Goal: Transaction & Acquisition: Purchase product/service

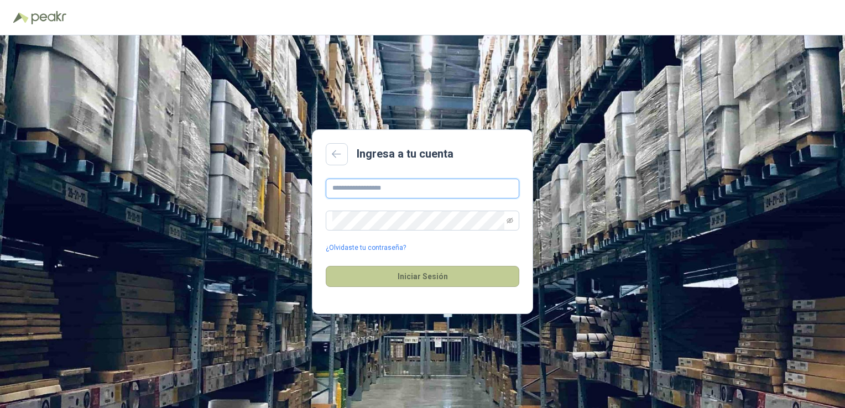
type input "**********"
click at [424, 278] on button "Iniciar Sesión" at bounding box center [422, 276] width 193 height 21
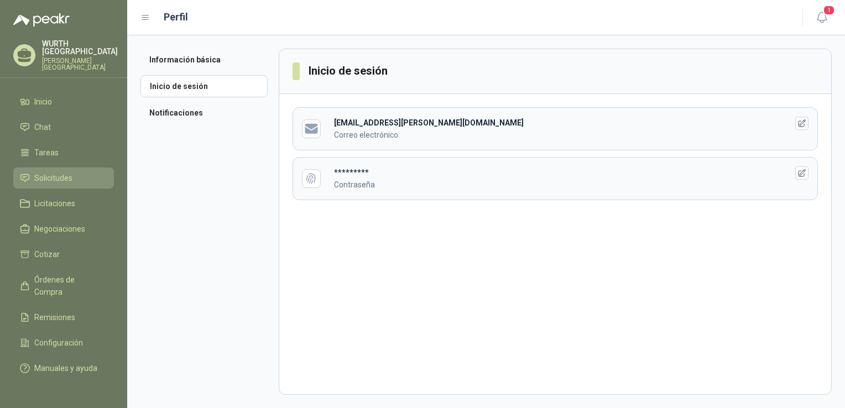
click at [51, 172] on span "Solicitudes" at bounding box center [53, 178] width 38 height 12
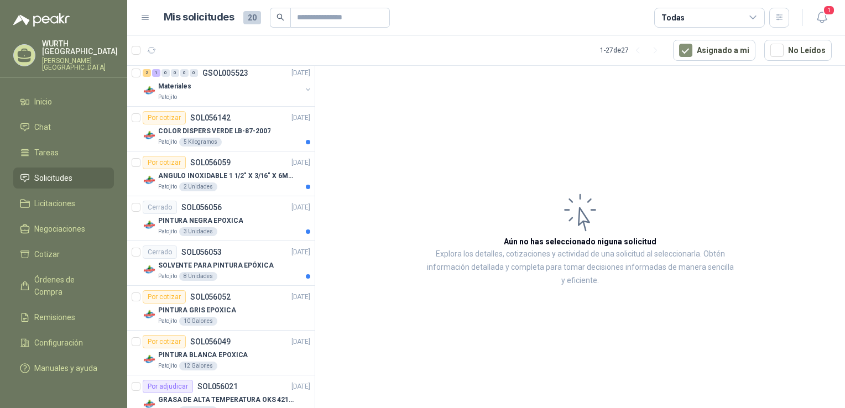
scroll to position [608, 0]
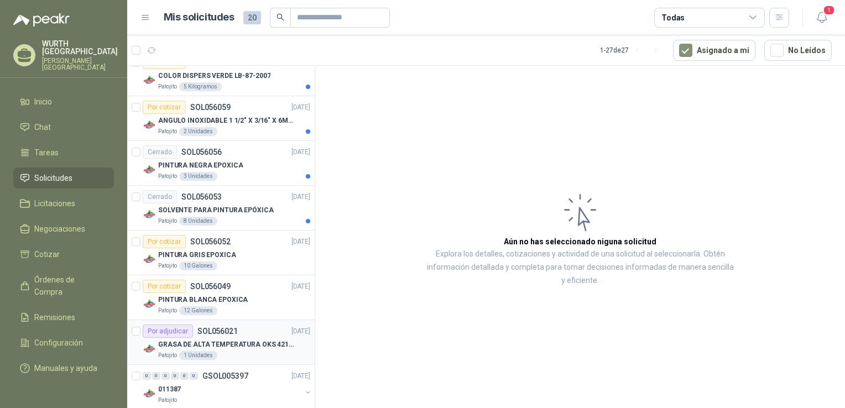
click at [259, 344] on p "GRASA DE ALTA TEMPERATURA OKS 4210 X 5 KG" at bounding box center [227, 344] width 138 height 11
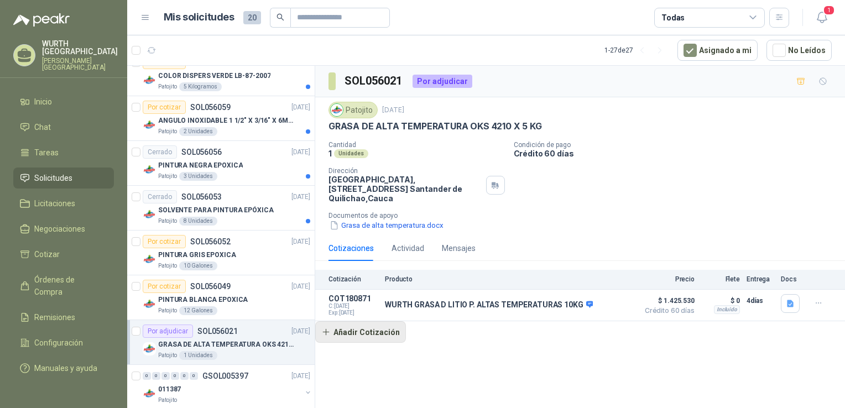
click at [369, 333] on button "Añadir Cotización" at bounding box center [360, 332] width 91 height 22
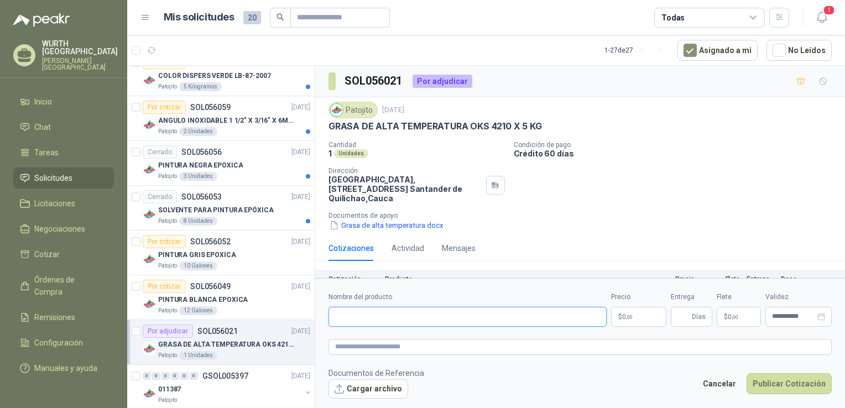
click at [376, 315] on input "Nombre del producto" at bounding box center [467, 317] width 278 height 20
paste input "**********"
type input "**********"
click at [632, 319] on span ",00" at bounding box center [629, 317] width 7 height 6
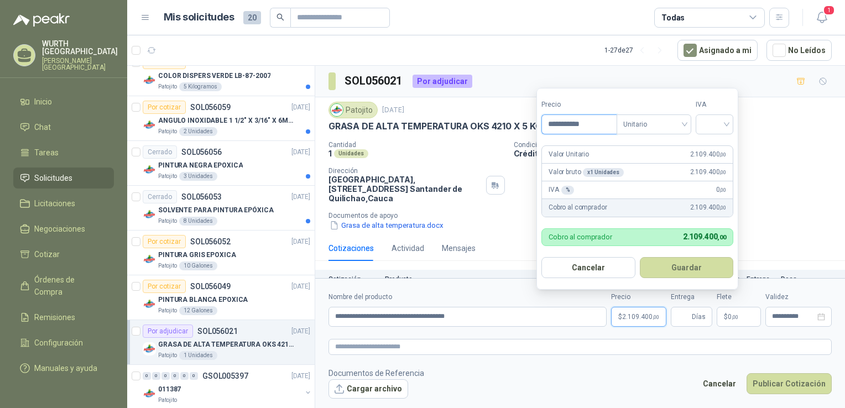
type input "**********"
click at [690, 123] on div "Unitario" at bounding box center [653, 124] width 75 height 20
click at [714, 126] on input "search" at bounding box center [714, 123] width 24 height 17
click at [719, 149] on div "19%" at bounding box center [716, 147] width 20 height 12
click at [681, 266] on button "Guardar" at bounding box center [688, 267] width 95 height 21
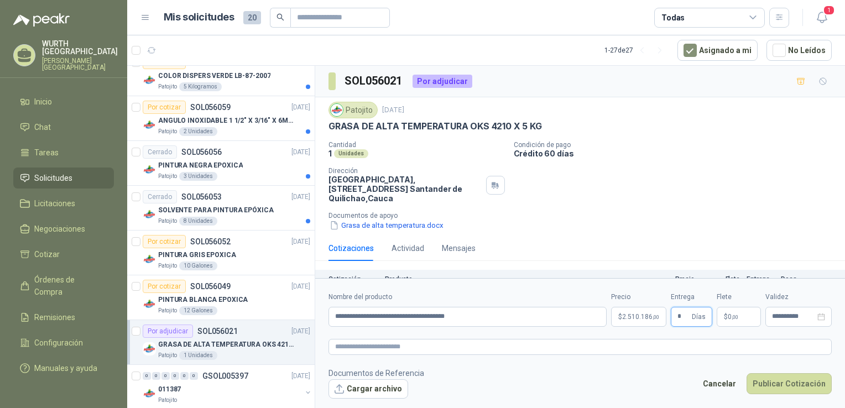
type input "*"
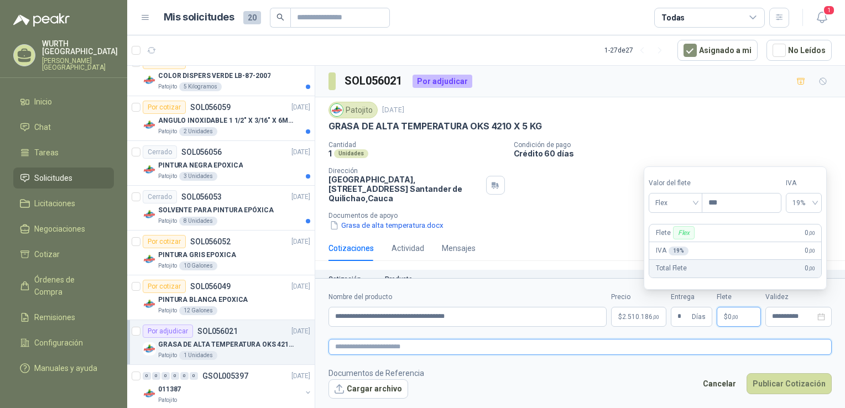
click at [654, 346] on textarea at bounding box center [579, 347] width 503 height 16
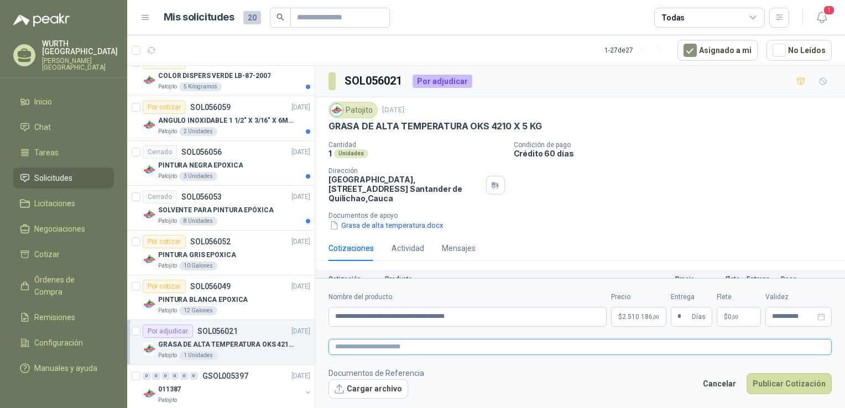
paste textarea "**********"
type textarea "**********"
click at [374, 386] on button "Cargar archivo" at bounding box center [368, 389] width 80 height 20
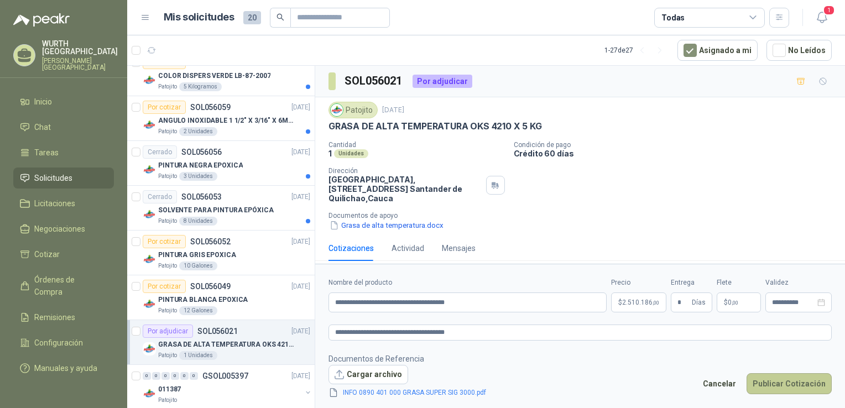
click at [779, 386] on button "Publicar Cotización" at bounding box center [788, 383] width 85 height 21
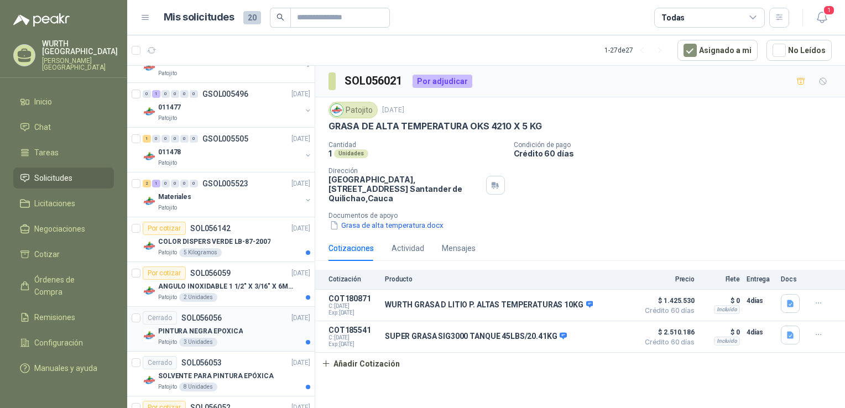
scroll to position [442, 0]
click at [223, 190] on div "Materiales" at bounding box center [229, 196] width 143 height 13
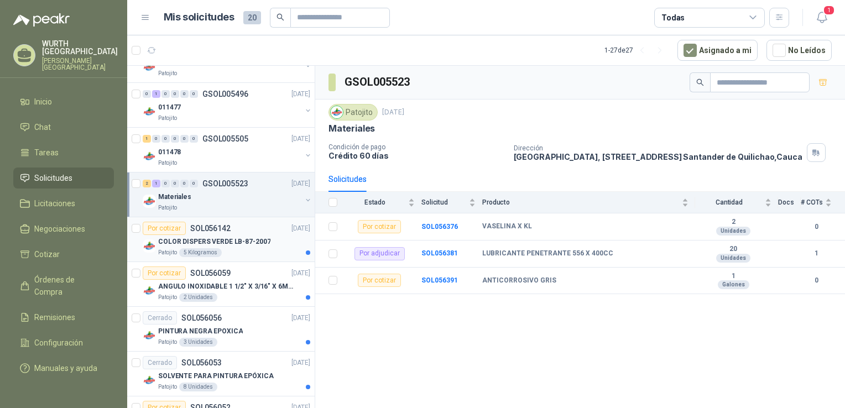
click at [240, 239] on p "COLOR DISPERS VERDE LB-87-2007" at bounding box center [214, 242] width 112 height 11
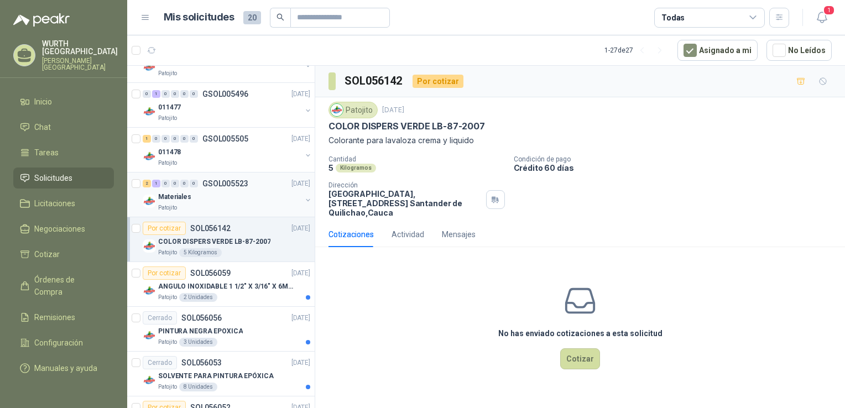
click at [211, 199] on div "Materiales" at bounding box center [229, 196] width 143 height 13
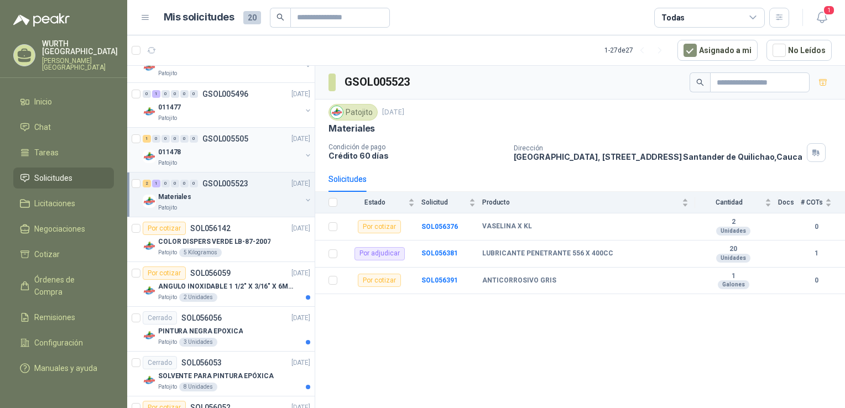
click at [226, 154] on div "011478" at bounding box center [229, 151] width 143 height 13
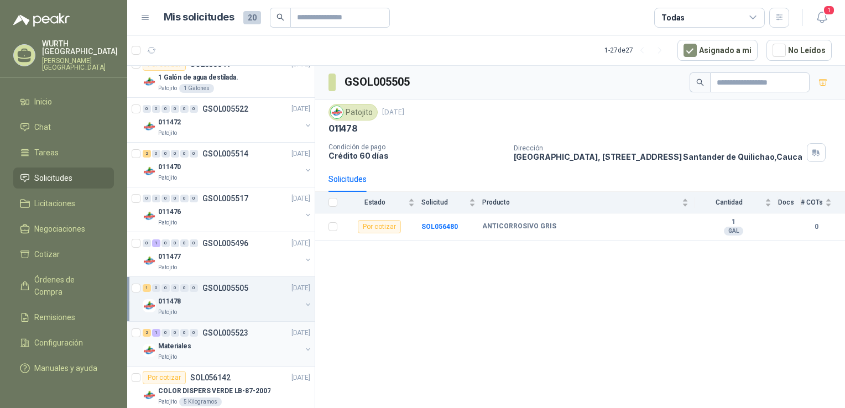
scroll to position [276, 0]
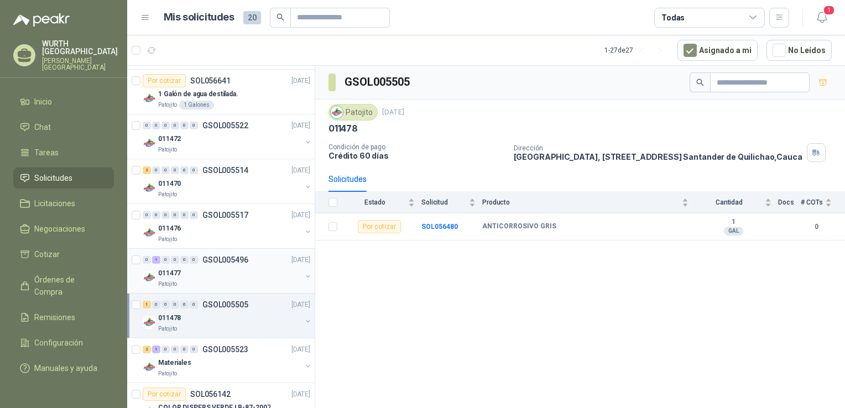
click at [213, 264] on div "0 1 0 0 0 0 GSOL005496 [DATE]" at bounding box center [228, 259] width 170 height 13
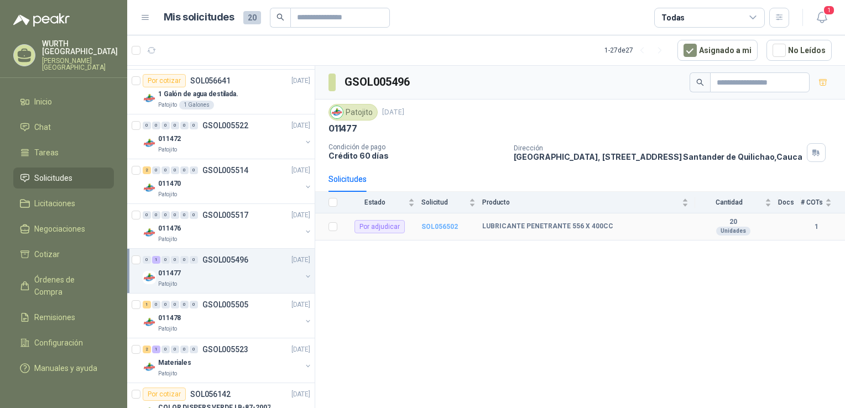
click at [431, 230] on b "SOL056502" at bounding box center [439, 227] width 36 height 8
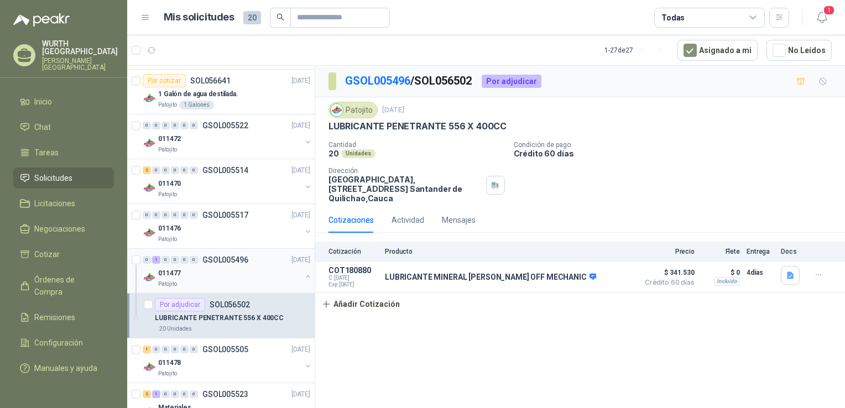
click at [222, 264] on div "0 1 0 0 0 0 GSOL005496 [DATE]" at bounding box center [228, 259] width 170 height 13
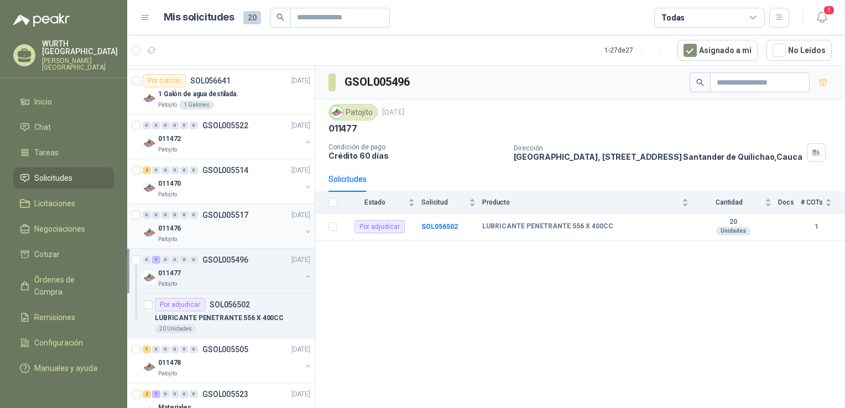
click at [228, 222] on div "011476" at bounding box center [229, 228] width 143 height 13
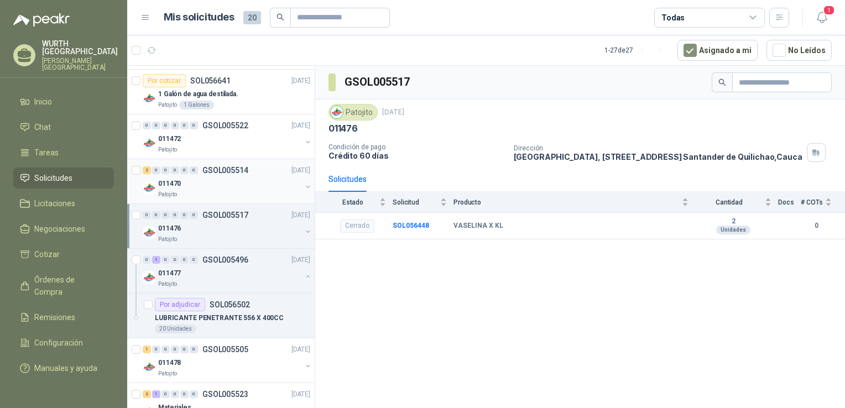
click at [230, 181] on div "011470" at bounding box center [229, 183] width 143 height 13
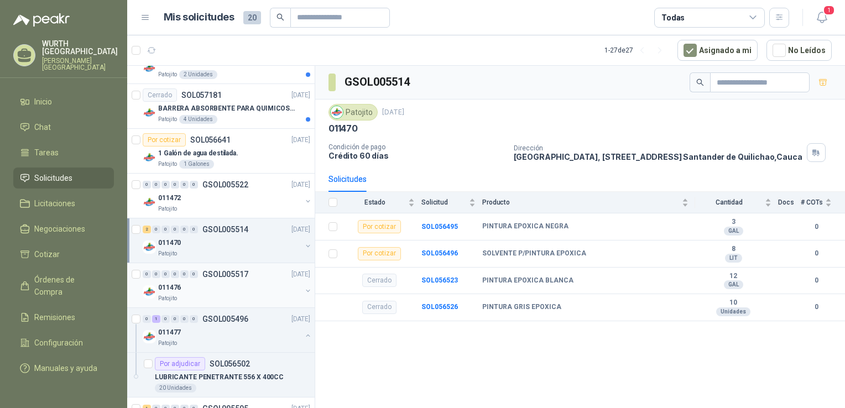
scroll to position [166, 0]
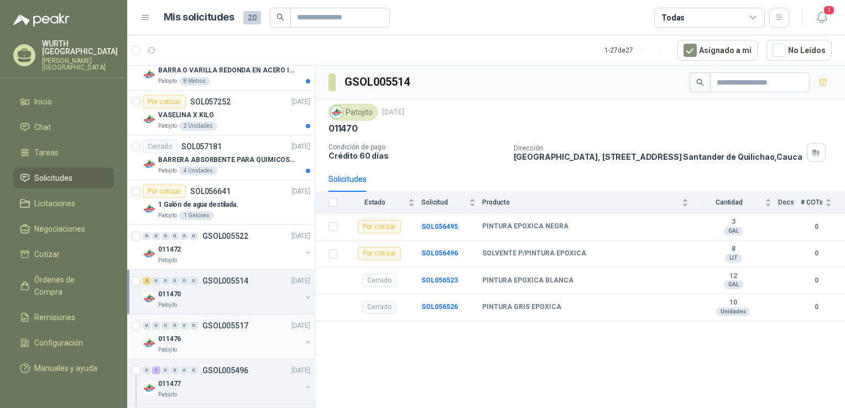
click at [240, 238] on p "GSOL005522" at bounding box center [225, 236] width 46 height 8
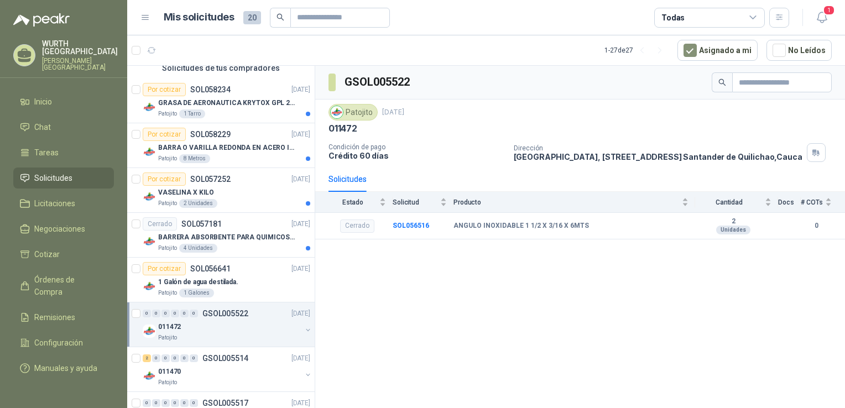
scroll to position [55, 0]
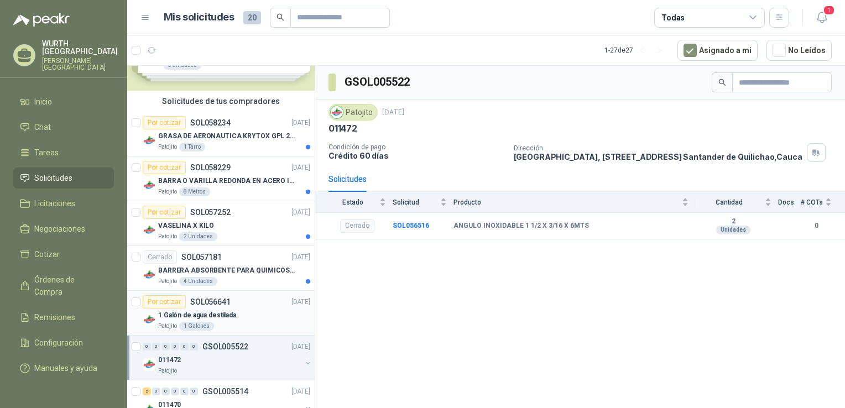
click at [226, 312] on p "1 Galón de agua destilada." at bounding box center [198, 315] width 80 height 11
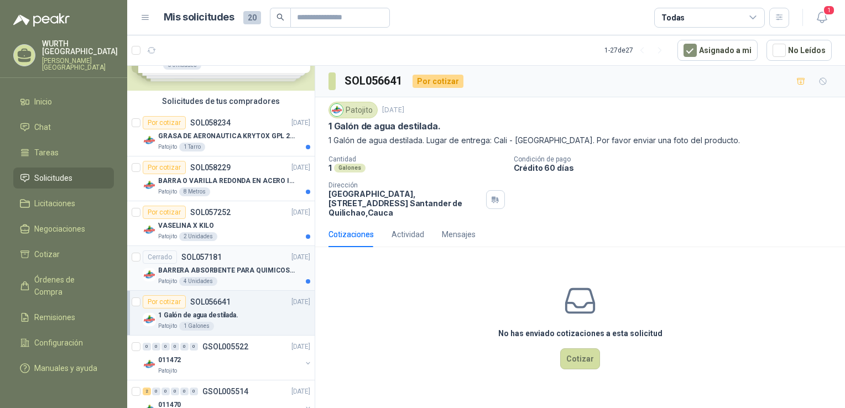
click at [235, 269] on p "BARRERA ABSORBENTE PARA QUIMICOS (DERRAME DE HIPOCLORITO)" at bounding box center [227, 270] width 138 height 11
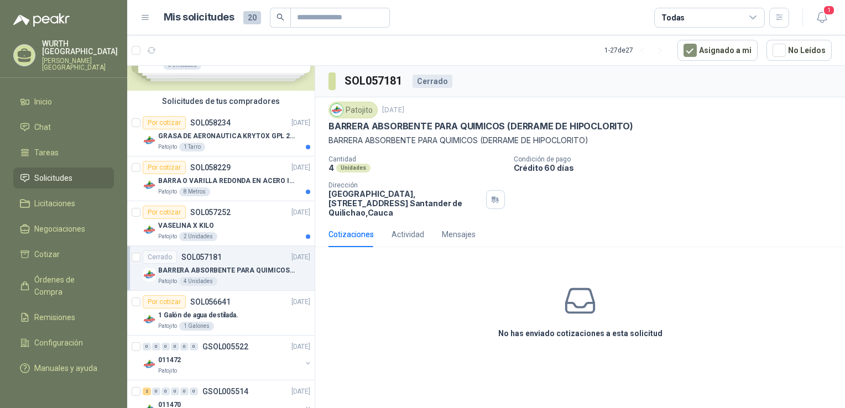
click at [358, 235] on div "Cotizaciones" at bounding box center [350, 234] width 45 height 12
click at [354, 235] on div "Cotizaciones" at bounding box center [350, 234] width 45 height 12
click at [409, 238] on div "Actividad" at bounding box center [407, 234] width 33 height 12
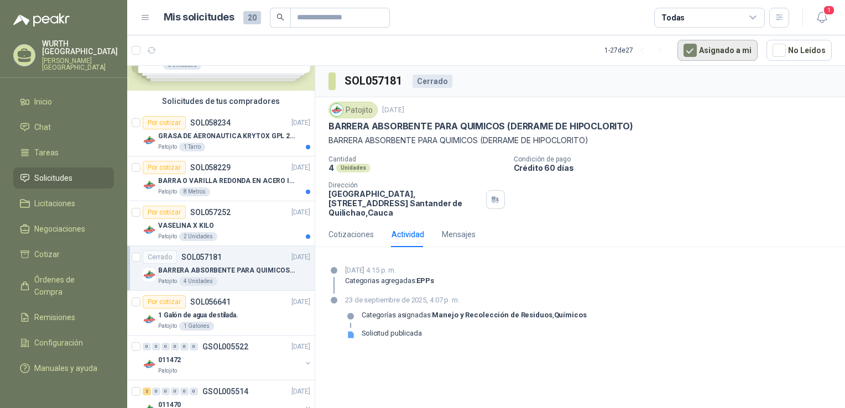
click at [731, 51] on button "Asignado a mi" at bounding box center [717, 50] width 80 height 21
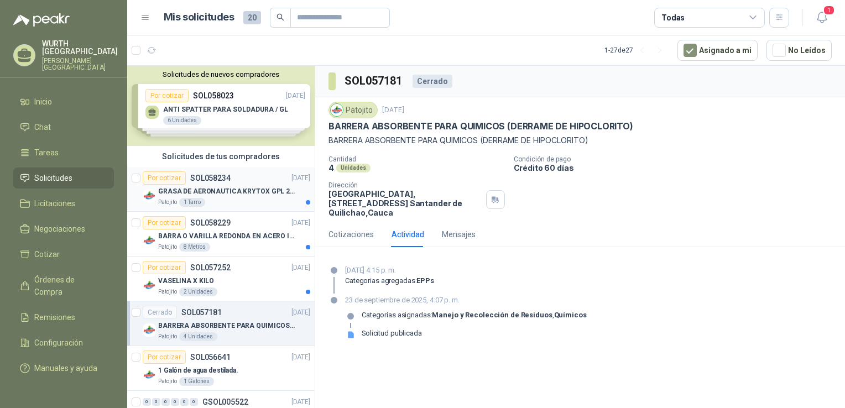
click at [237, 193] on p "GRASA DE AERONAUTICA KRYTOX GPL 207 (SE ADJUNTA IMAGEN DE REFERENCIA)" at bounding box center [227, 191] width 138 height 11
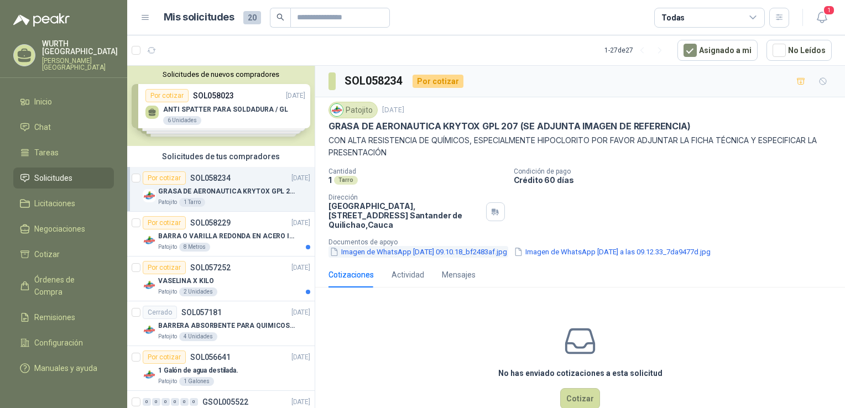
click at [485, 253] on button "Imagen de WhatsApp [DATE] 09.10.18_bf2483af.jpg" at bounding box center [418, 252] width 180 height 12
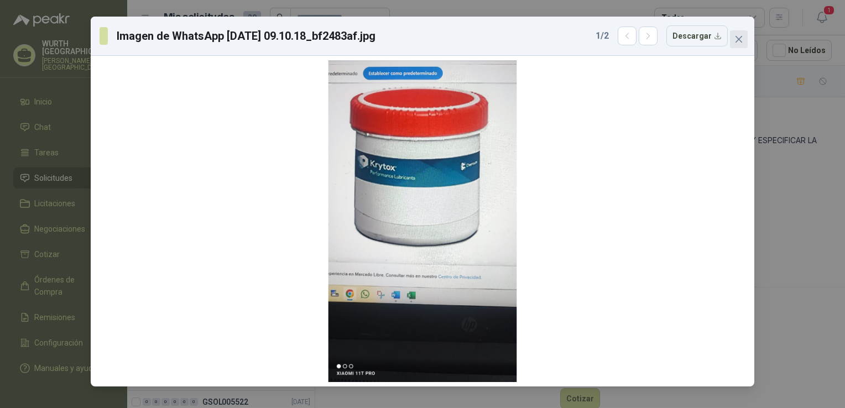
click at [740, 39] on icon "close" at bounding box center [738, 39] width 9 height 9
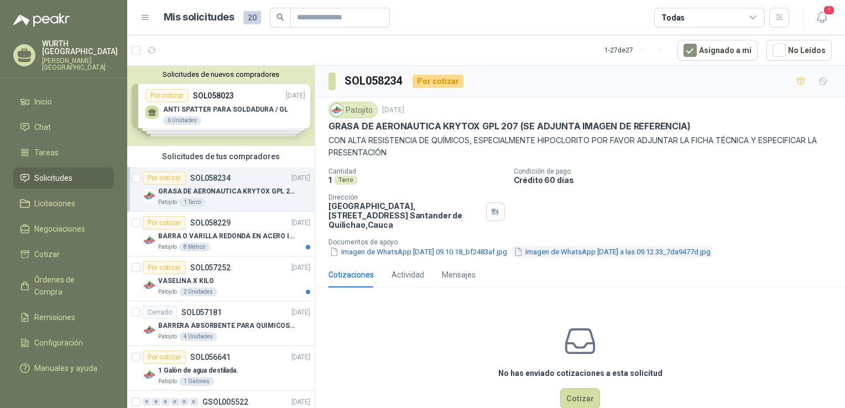
click at [659, 251] on button "Imagen de WhatsApp [DATE] a las 09.12.33_7da9477d.jpg" at bounding box center [611, 252] width 199 height 12
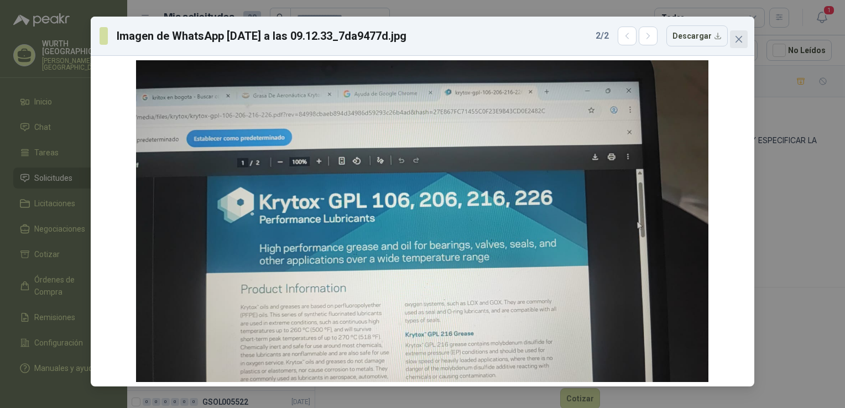
click at [741, 38] on icon "close" at bounding box center [738, 39] width 9 height 9
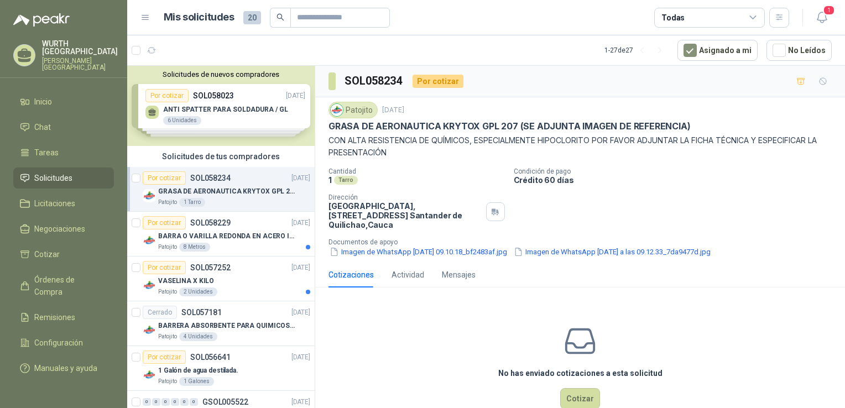
scroll to position [25, 0]
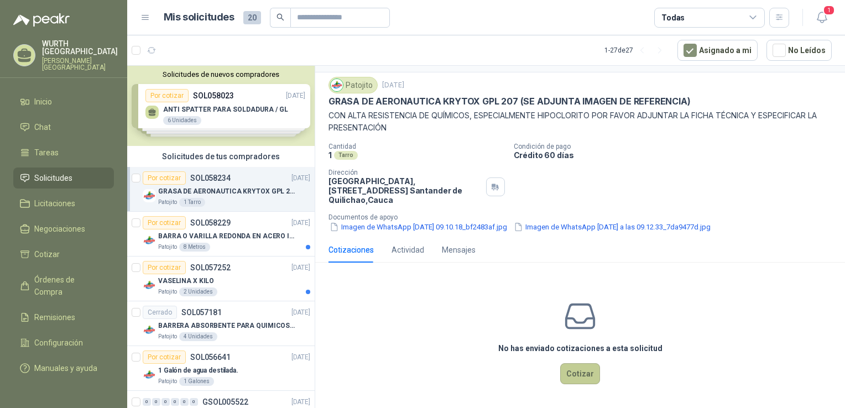
click at [591, 376] on button "Cotizar" at bounding box center [580, 373] width 40 height 21
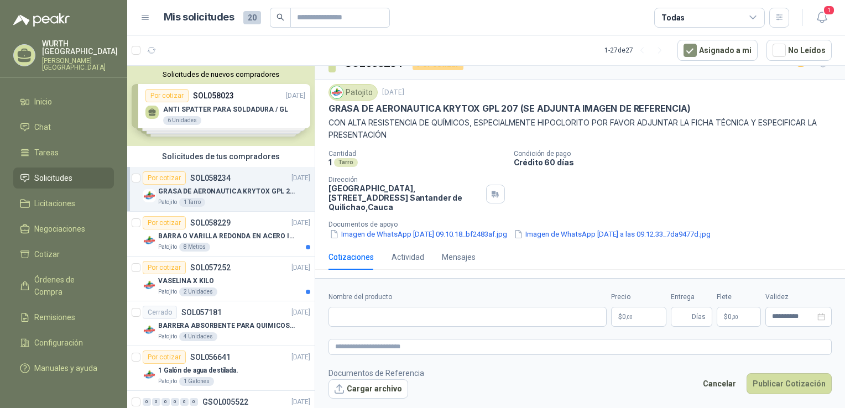
scroll to position [18, 0]
click at [366, 319] on input "Nombre del producto" at bounding box center [467, 317] width 278 height 20
paste input "**********"
type input "**********"
click at [632, 314] on span ",00" at bounding box center [629, 317] width 7 height 6
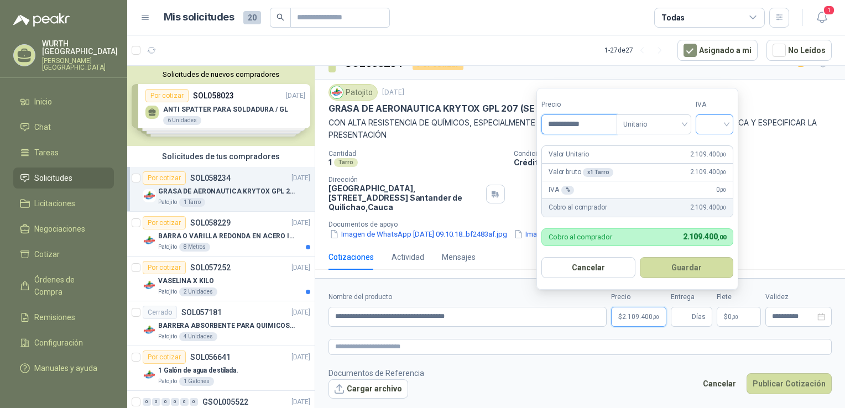
click at [731, 122] on div at bounding box center [714, 124] width 38 height 20
type input "**********"
click at [719, 150] on div "19%" at bounding box center [716, 147] width 20 height 12
click at [696, 266] on button "Guardar" at bounding box center [688, 267] width 95 height 21
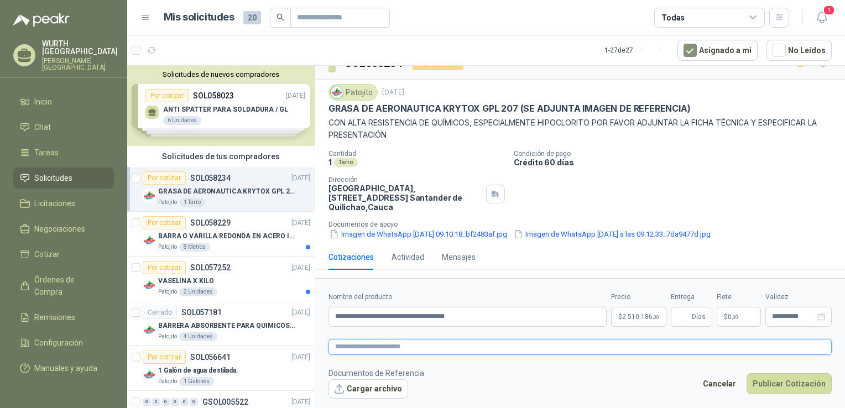
paste textarea "**********"
type textarea "**********"
click at [684, 313] on input "Entrega" at bounding box center [683, 316] width 12 height 19
type input "*"
click at [389, 392] on button "Cargar archivo" at bounding box center [368, 389] width 80 height 20
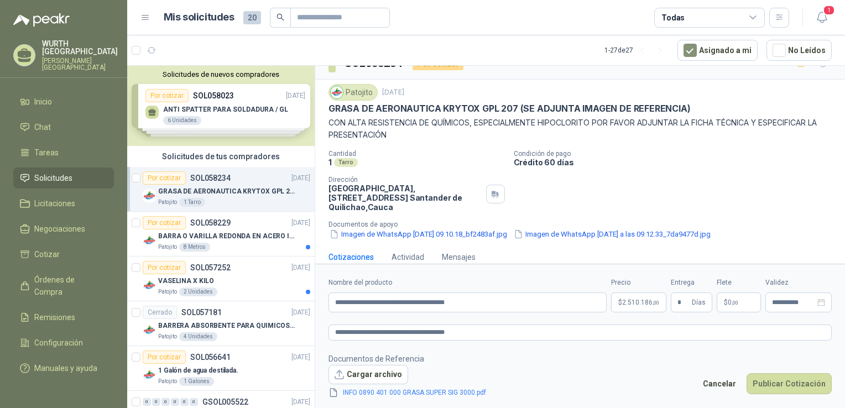
scroll to position [25, 0]
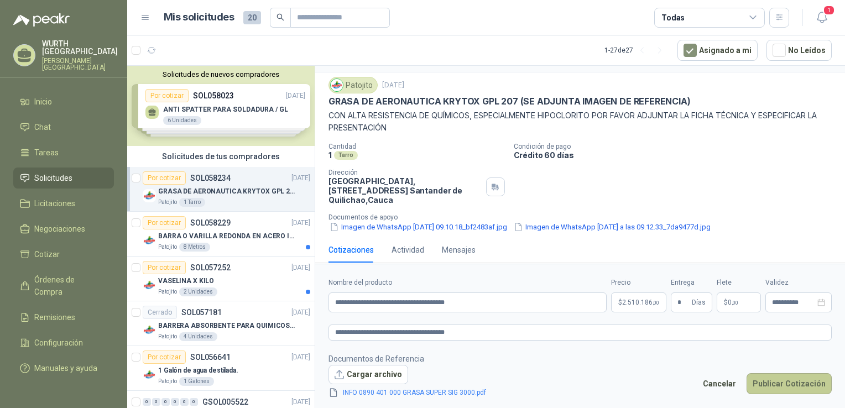
click at [795, 378] on button "Publicar Cotización" at bounding box center [788, 383] width 85 height 21
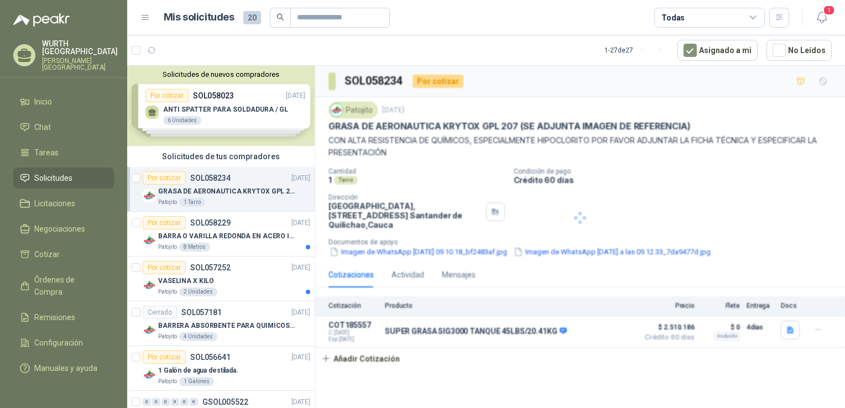
scroll to position [0, 0]
drag, startPoint x: 439, startPoint y: 126, endPoint x: 515, endPoint y: 123, distance: 75.8
click at [515, 123] on p "GRASA DE AERONAUTICA KRYTOX GPL 207 (SE ADJUNTA IMAGEN DE REFERENCIA)" at bounding box center [509, 126] width 362 height 12
copy p "KRYTOX GPL 207"
click at [541, 218] on div "Cantidad 1 Tarro Condición de pago Crédito 60 días Dirección Parque Industrial …" at bounding box center [579, 212] width 503 height 90
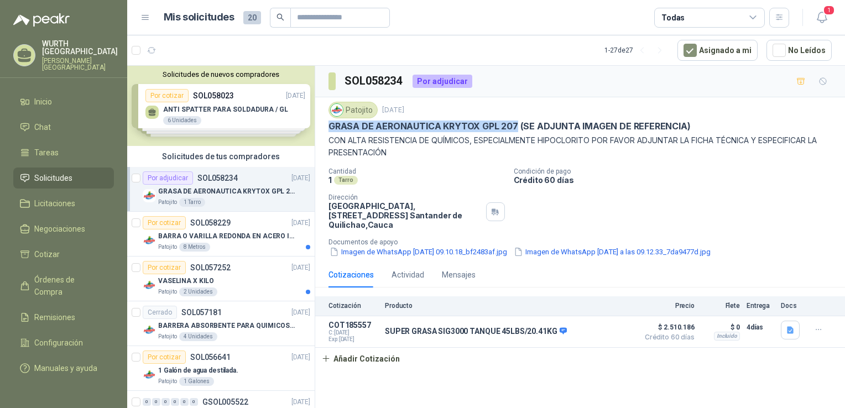
drag, startPoint x: 328, startPoint y: 124, endPoint x: 514, endPoint y: 125, distance: 185.7
click at [514, 125] on p "GRASA DE AERONAUTICA KRYTOX GPL 207 (SE ADJUNTA IMAGEN DE REFERENCIA)" at bounding box center [509, 126] width 362 height 12
copy p "GRASA DE AERONAUTICA KRYTOX GPL 207"
click at [677, 253] on button "Imagen de WhatsApp [DATE] a las 09.12.33_7da9477d.jpg" at bounding box center [611, 252] width 199 height 12
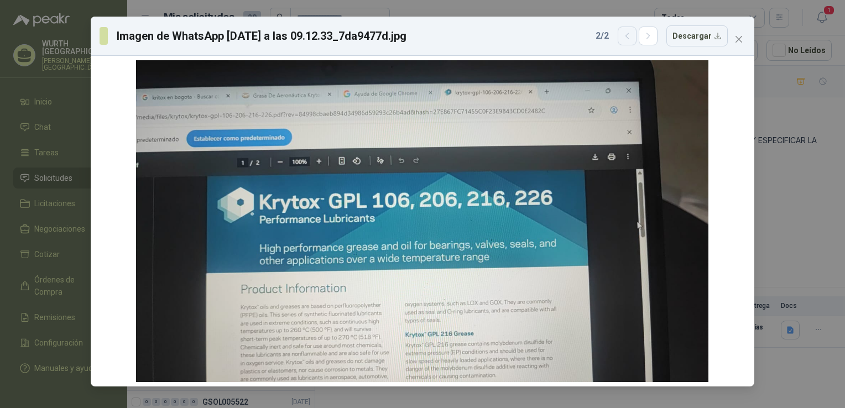
click at [625, 39] on button "button" at bounding box center [626, 36] width 19 height 19
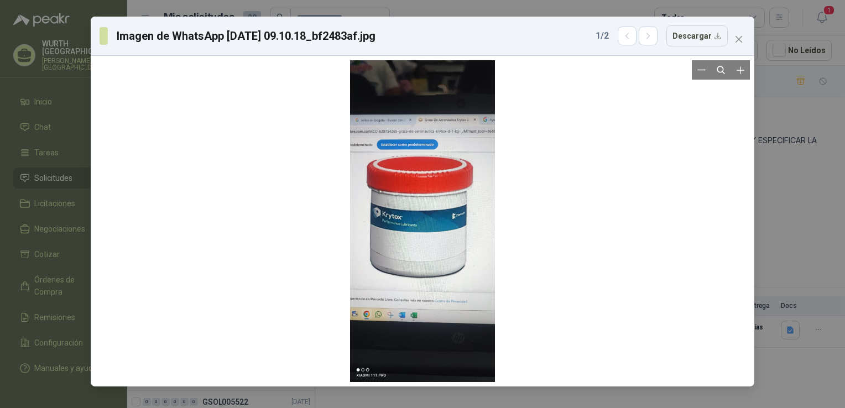
click at [408, 238] on div at bounding box center [422, 221] width 145 height 322
click at [405, 203] on div at bounding box center [422, 221] width 145 height 322
click at [648, 33] on icon "button" at bounding box center [647, 36] width 9 height 9
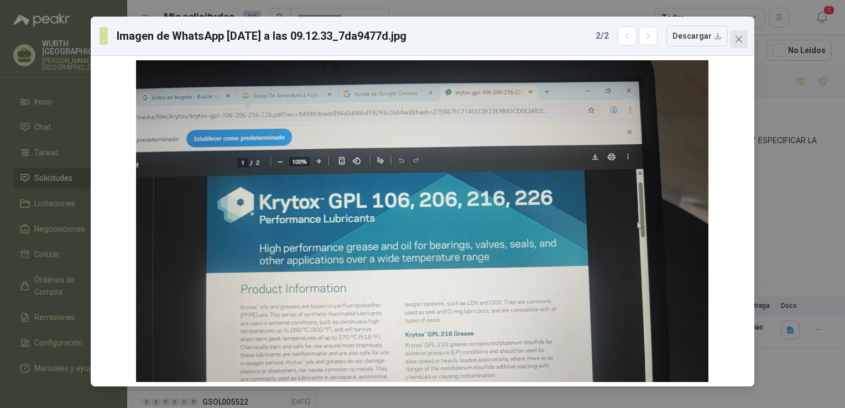
click at [741, 40] on icon "close" at bounding box center [738, 39] width 9 height 9
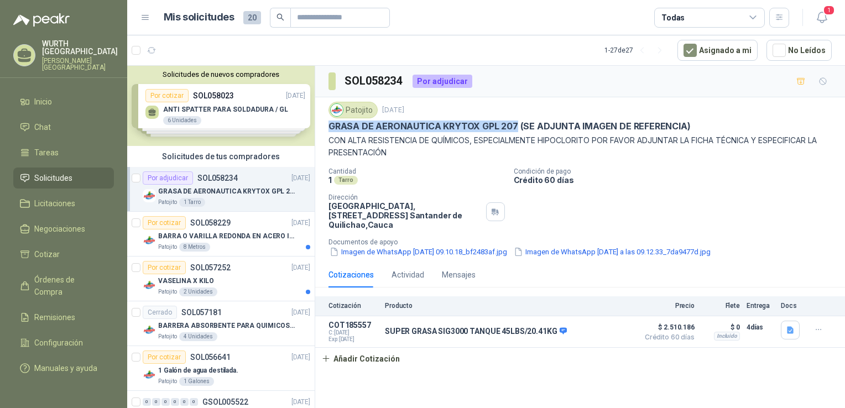
click at [546, 233] on div "Cantidad 1 Tarro Condición de pago Crédito 60 días Dirección Parque Industrial …" at bounding box center [579, 212] width 503 height 90
drag, startPoint x: 328, startPoint y: 125, endPoint x: 484, endPoint y: 130, distance: 156.5
click at [484, 130] on p "GRASA DE AERONAUTICA KRYTOX GPL 207 (SE ADJUNTA IMAGEN DE REFERENCIA)" at bounding box center [509, 126] width 362 height 12
drag, startPoint x: 484, startPoint y: 130, endPoint x: 494, endPoint y: 128, distance: 10.2
click at [494, 128] on p "GRASA DE AERONAUTICA KRYTOX GPL 207 (SE ADJUNTA IMAGEN DE REFERENCIA)" at bounding box center [509, 126] width 362 height 12
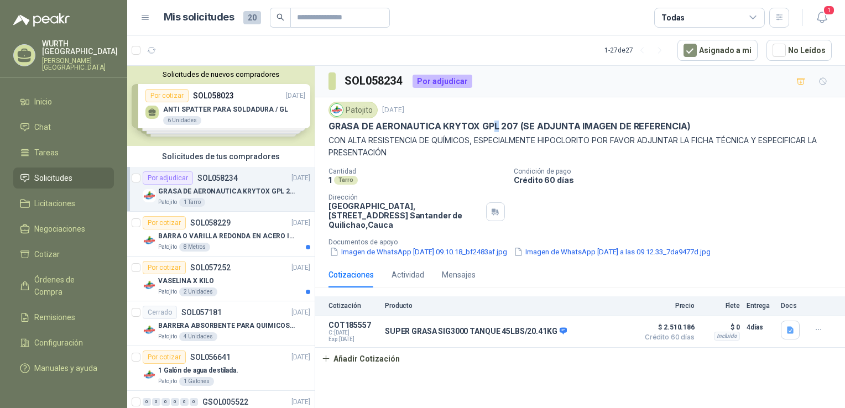
drag, startPoint x: 494, startPoint y: 128, endPoint x: 564, endPoint y: 190, distance: 94.0
click at [610, 206] on div "Cantidad 1 Tarro Condición de pago Crédito 60 días Dirección Parque Industrial …" at bounding box center [579, 212] width 503 height 90
drag, startPoint x: 514, startPoint y: 121, endPoint x: 331, endPoint y: 125, distance: 183.0
click at [331, 125] on p "GRASA DE AERONAUTICA KRYTOX GPL 207 (SE ADJUNTA IMAGEN DE REFERENCIA)" at bounding box center [509, 126] width 362 height 12
copy p "GRASA DE AERONAUTICA KRYTOX GPL 207"
